Goal: Find specific page/section: Find specific page/section

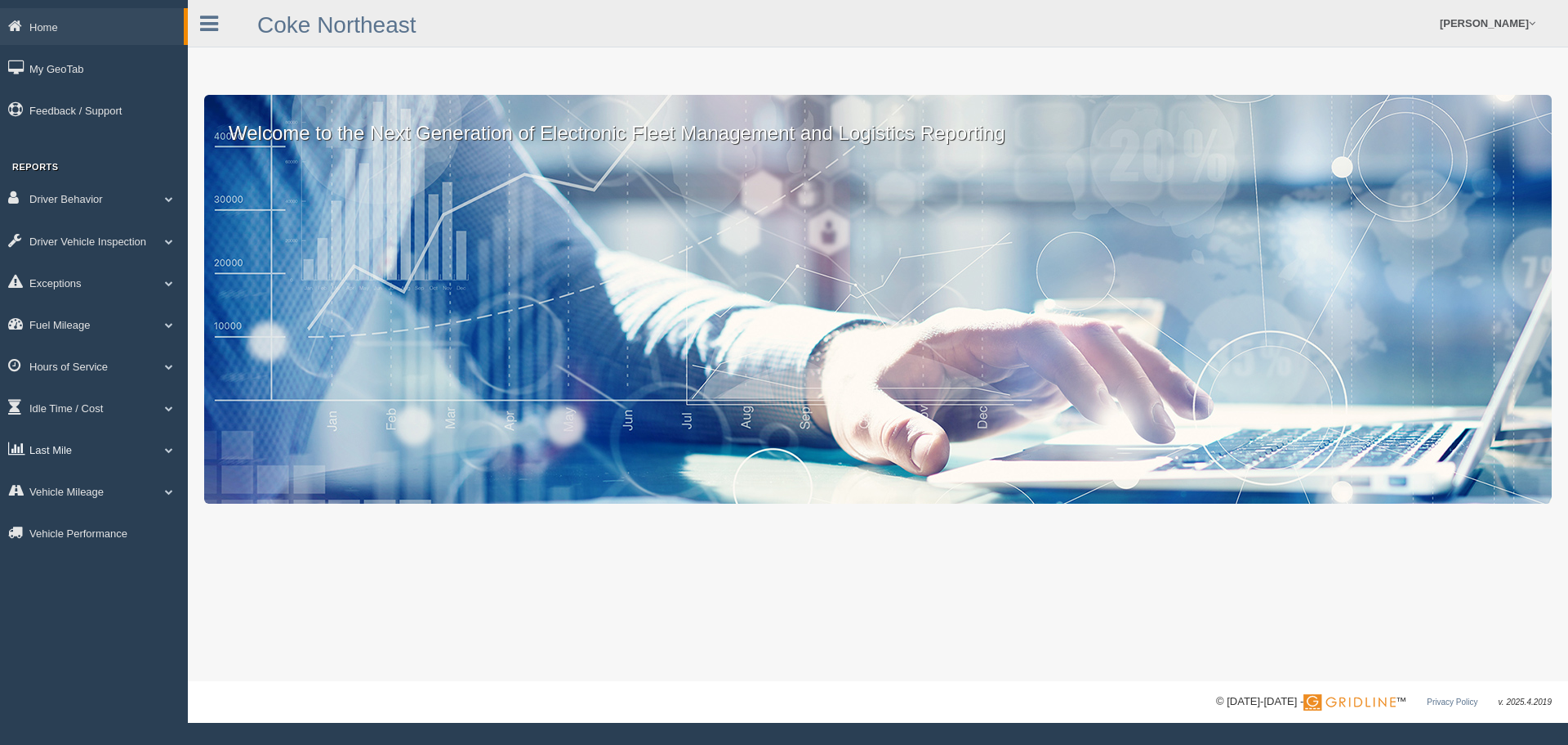
click at [68, 450] on link "Last Mile" at bounding box center [94, 448] width 188 height 37
click at [77, 508] on link "Zone Editor" at bounding box center [106, 516] width 154 height 29
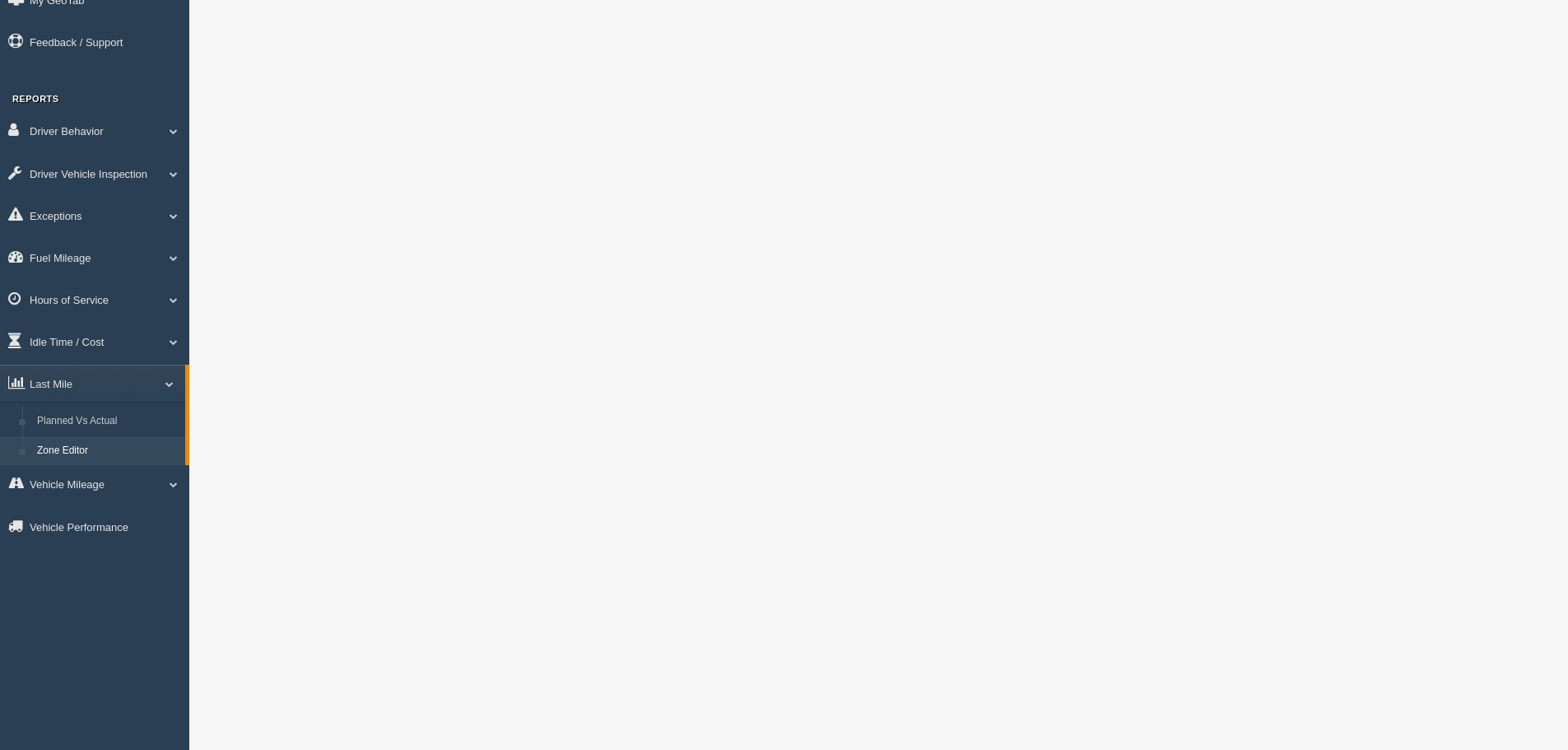
scroll to position [82, 0]
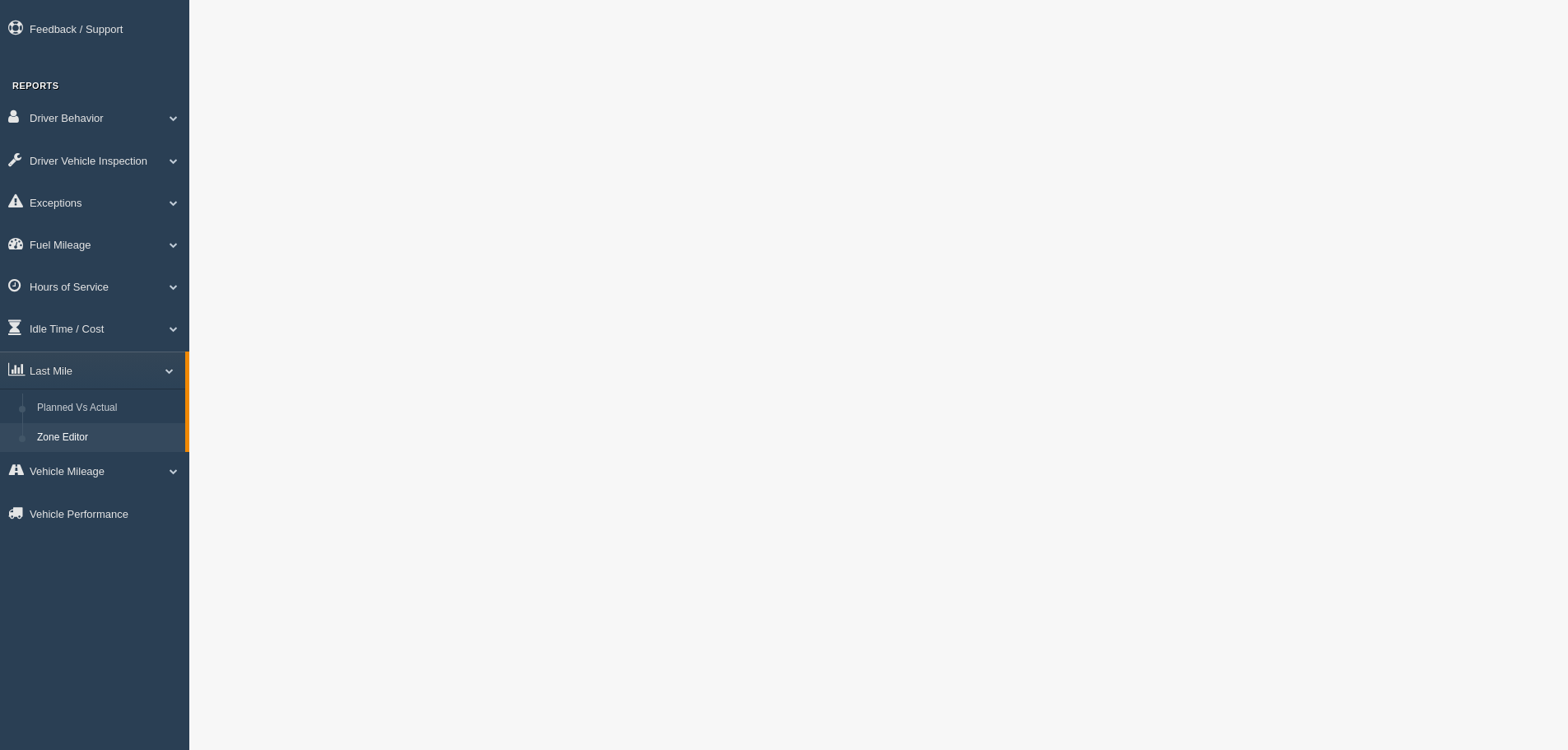
click at [205, 614] on div at bounding box center [878, 605] width 1379 height 1376
